Goal: Information Seeking & Learning: Learn about a topic

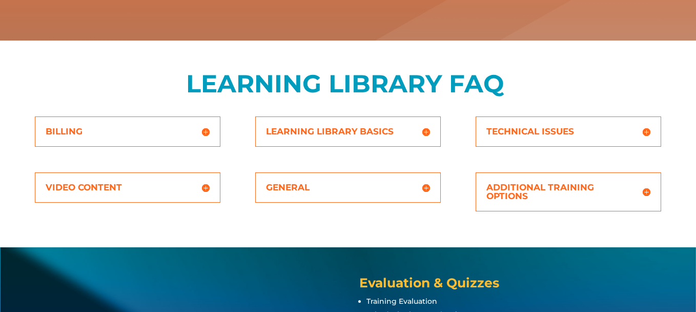
scroll to position [328, 0]
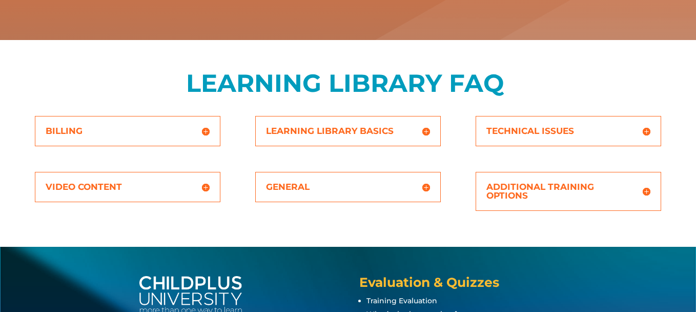
click at [427, 129] on h5 "Learning Library Basics" at bounding box center [348, 131] width 164 height 9
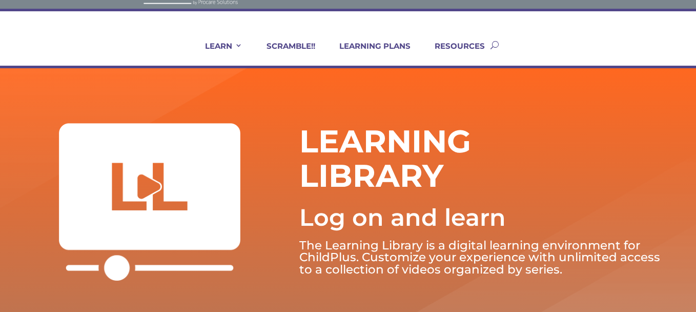
scroll to position [0, 0]
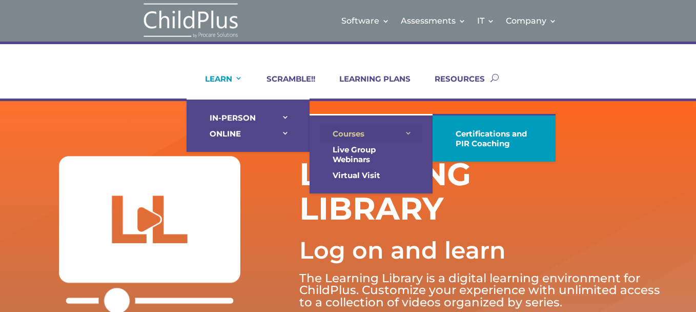
click at [335, 132] on link "Courses" at bounding box center [371, 134] width 102 height 16
click at [355, 132] on link "Courses" at bounding box center [371, 134] width 102 height 16
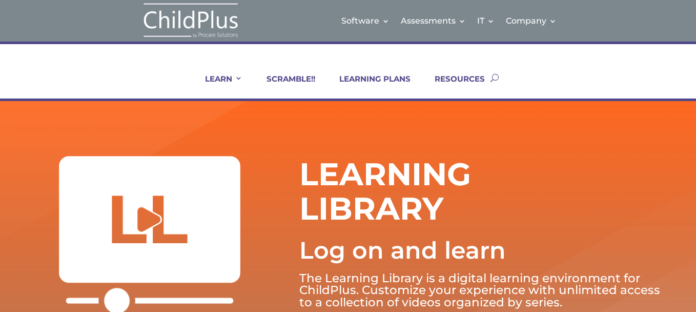
click at [504, 197] on h1 "LEARNING LIBRARY" at bounding box center [435, 194] width 272 height 74
click at [305, 79] on link "SCRAMBLE!!" at bounding box center [284, 86] width 61 height 25
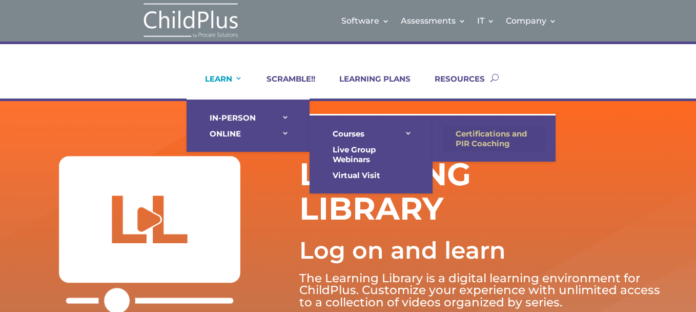
click at [466, 135] on link "Certifications and PIR Coaching" at bounding box center [494, 139] width 102 height 26
